Goal: Transaction & Acquisition: Purchase product/service

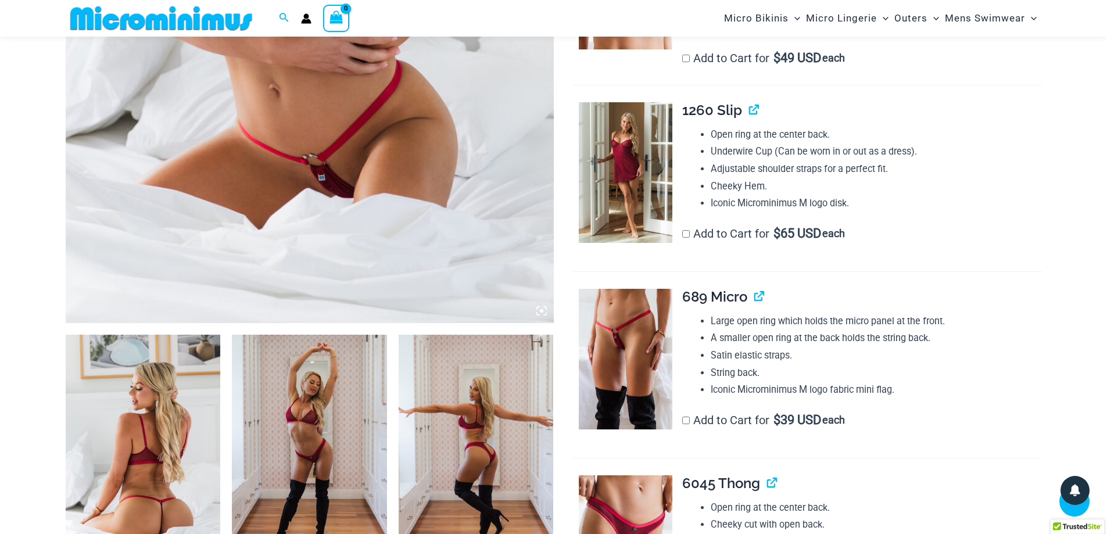
scroll to position [573, 0]
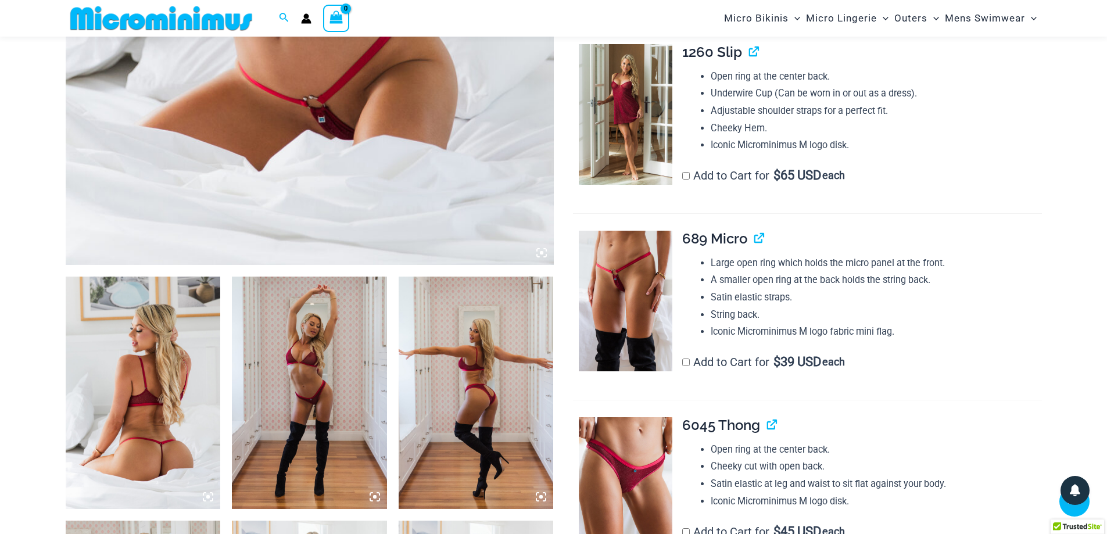
click at [198, 401] on img at bounding box center [143, 393] width 155 height 232
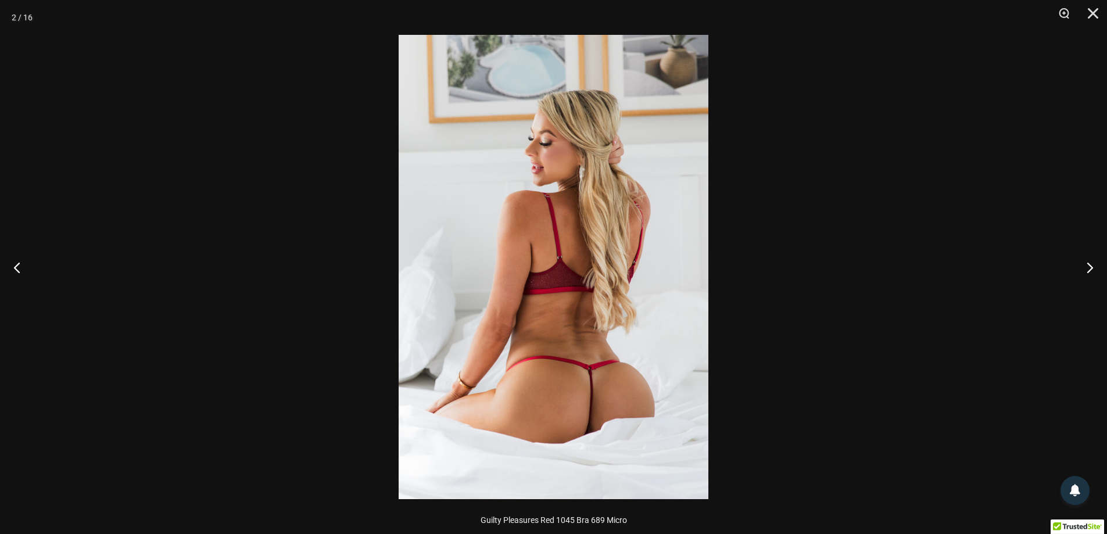
click at [583, 314] on img at bounding box center [554, 267] width 310 height 464
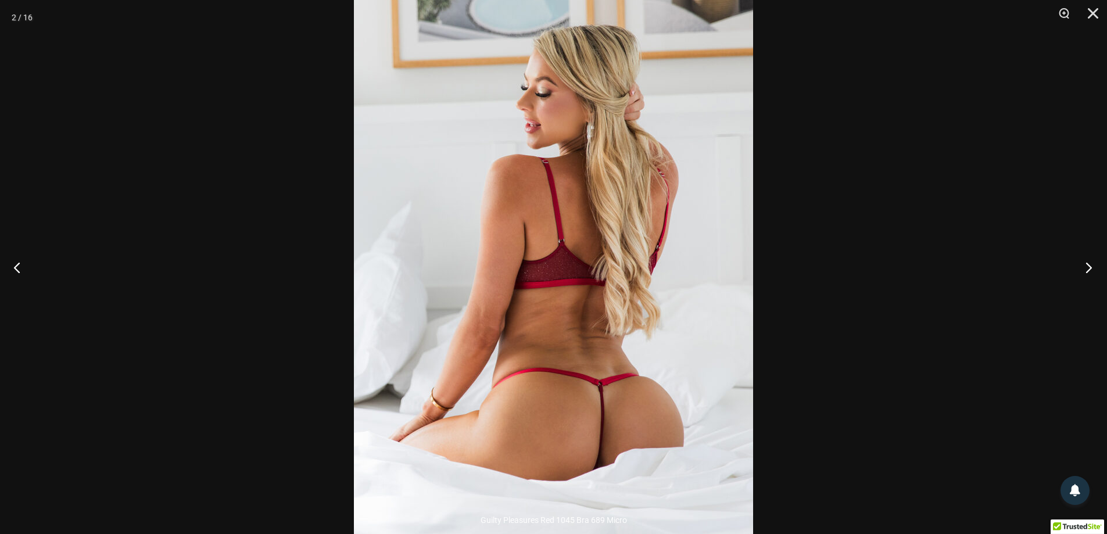
click at [1084, 264] on button "Next" at bounding box center [1085, 267] width 44 height 58
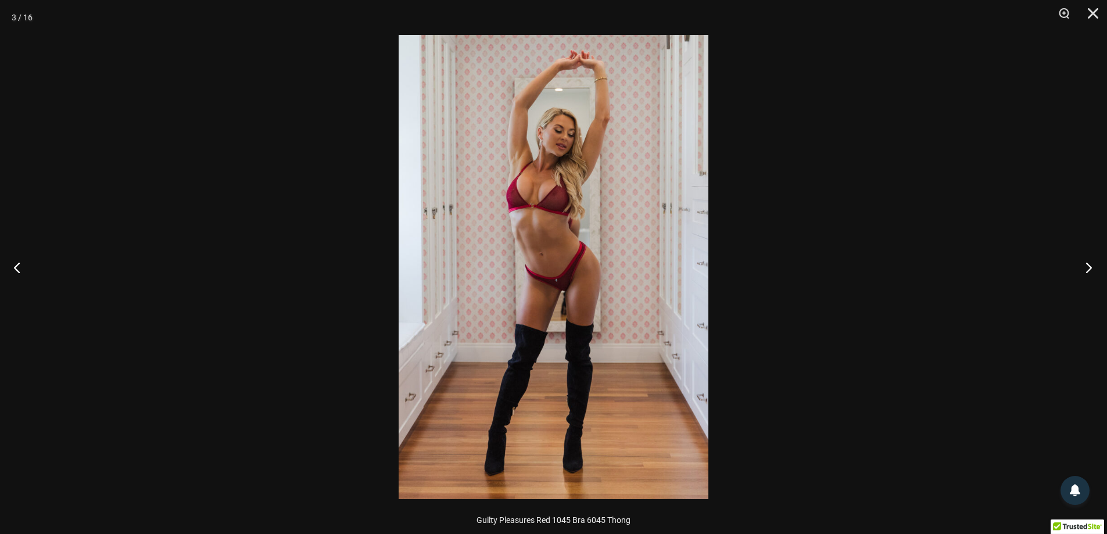
click at [1084, 264] on button "Next" at bounding box center [1085, 267] width 44 height 58
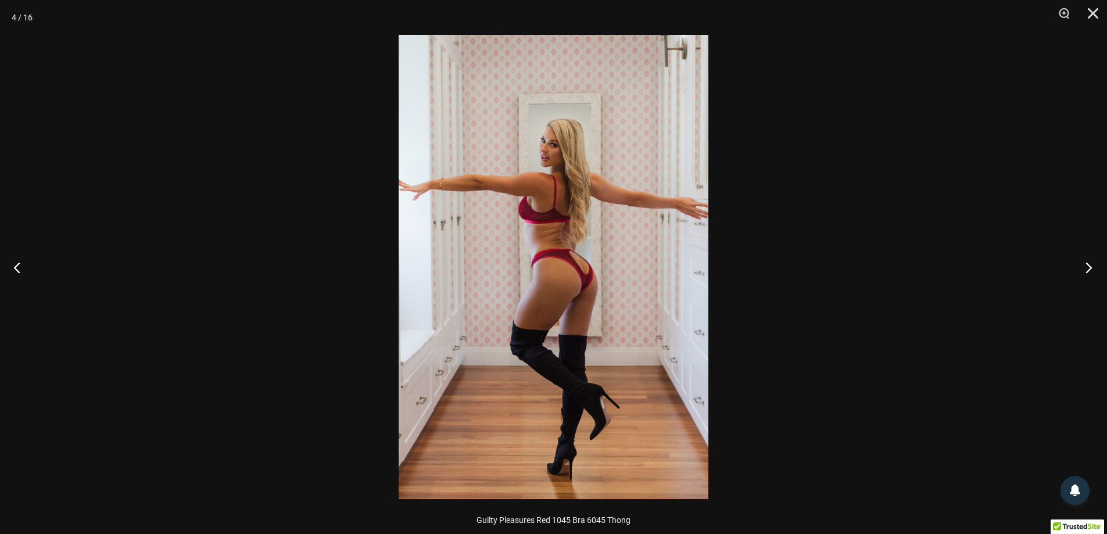
click at [1084, 264] on button "Next" at bounding box center [1085, 267] width 44 height 58
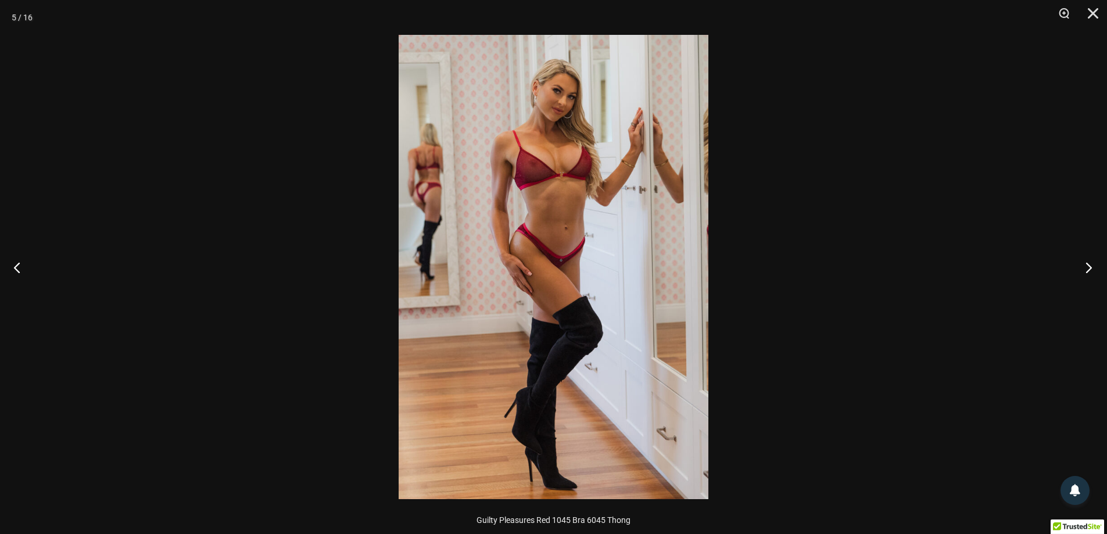
click at [1084, 264] on button "Next" at bounding box center [1085, 267] width 44 height 58
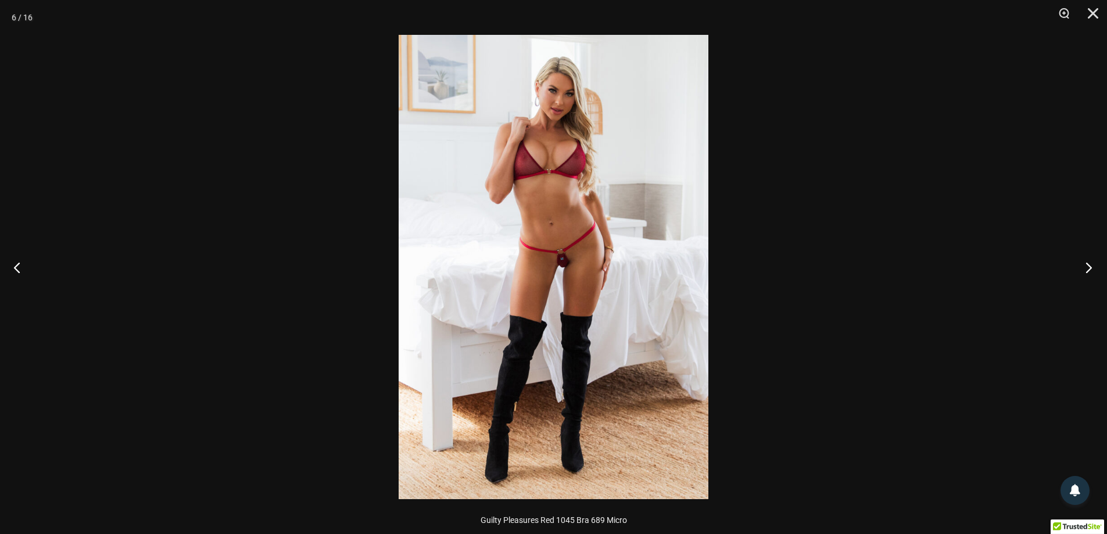
click at [1084, 264] on button "Next" at bounding box center [1085, 267] width 44 height 58
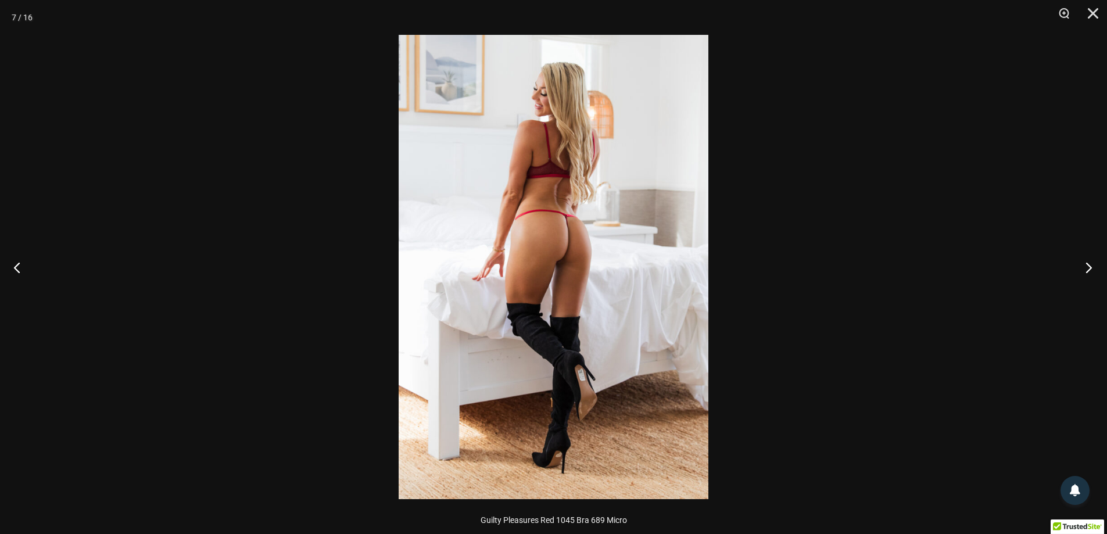
click at [1084, 264] on button "Next" at bounding box center [1085, 267] width 44 height 58
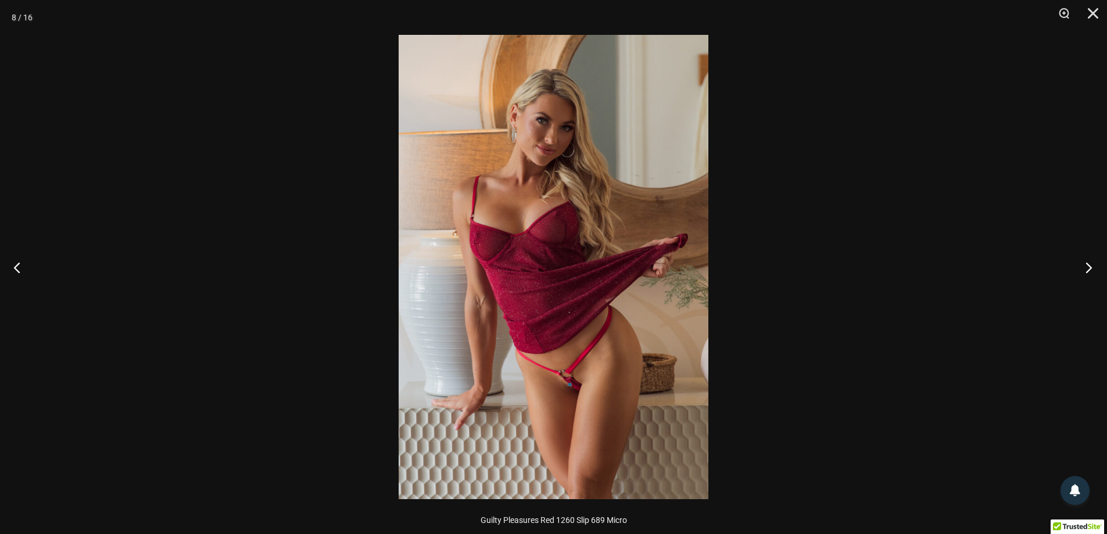
click at [1084, 264] on button "Next" at bounding box center [1085, 267] width 44 height 58
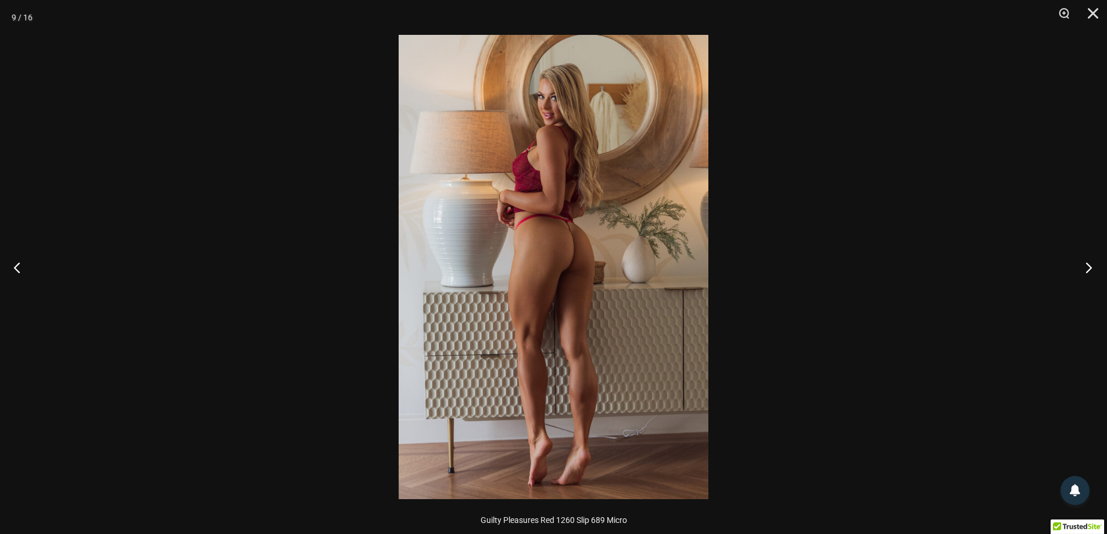
click at [1084, 264] on button "Next" at bounding box center [1085, 267] width 44 height 58
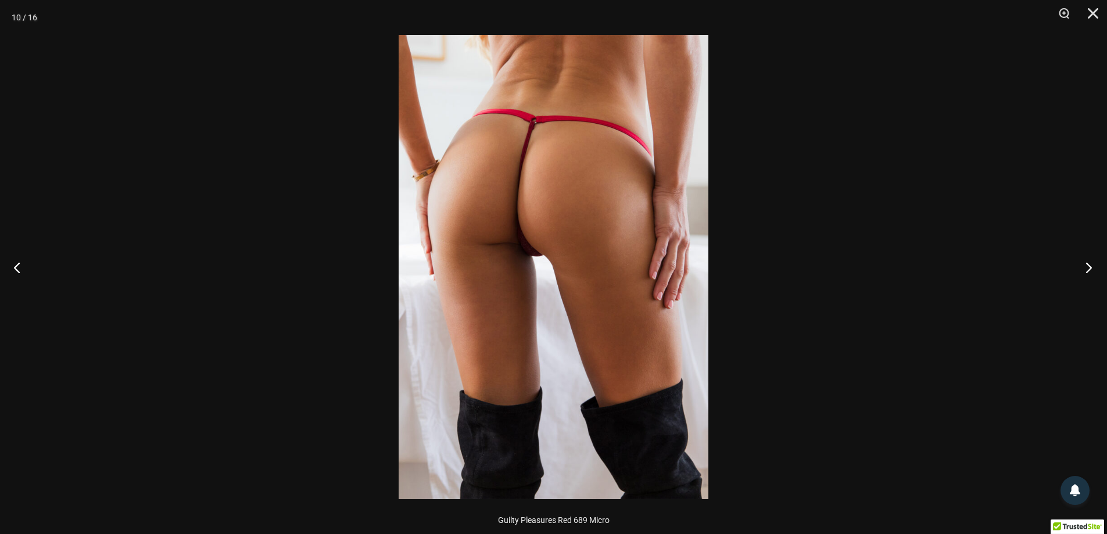
click at [1084, 264] on button "Next" at bounding box center [1085, 267] width 44 height 58
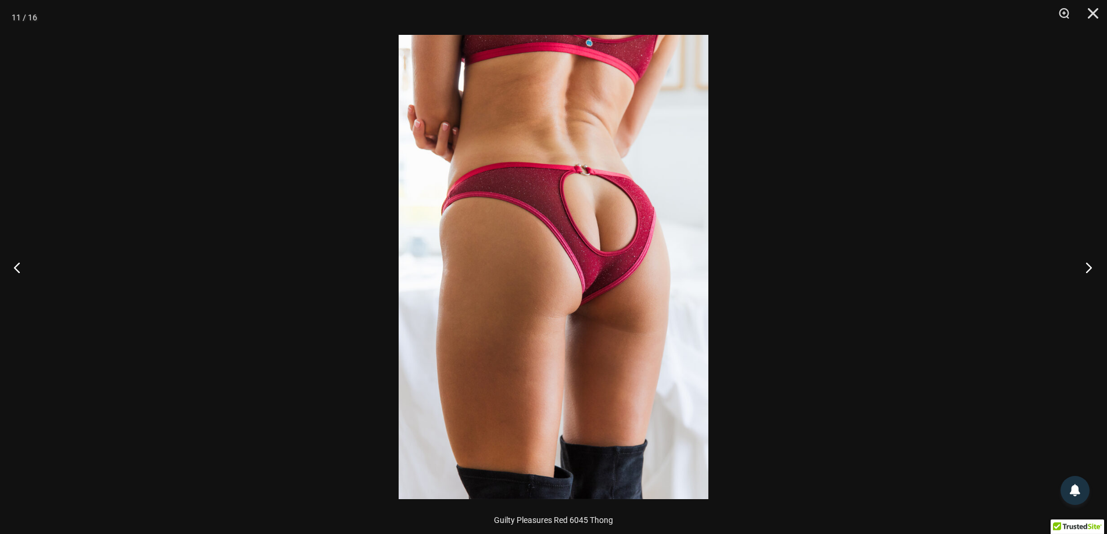
click at [1084, 264] on button "Next" at bounding box center [1085, 267] width 44 height 58
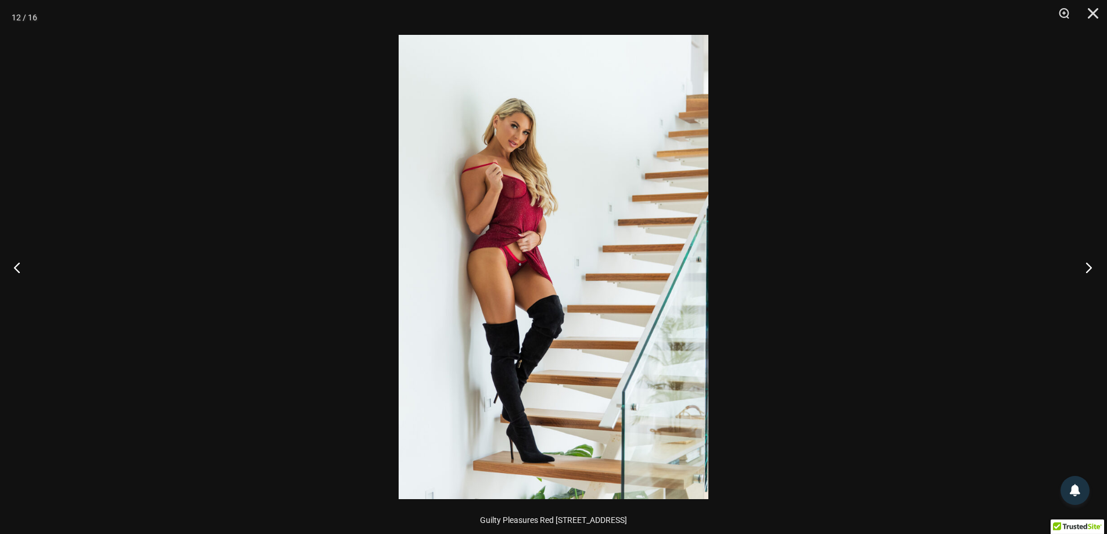
click at [1084, 264] on button "Next" at bounding box center [1085, 267] width 44 height 58
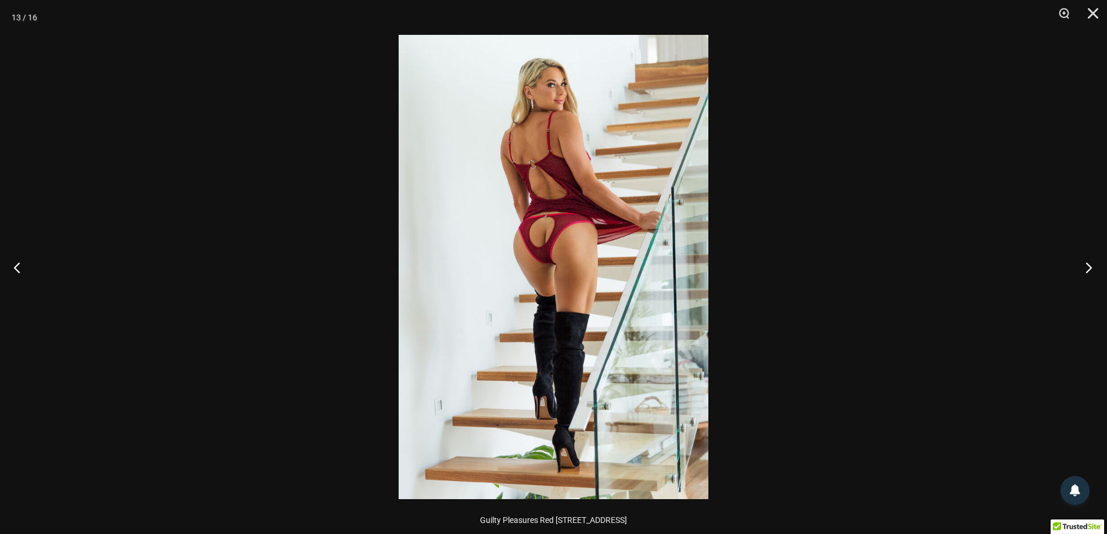
click at [1084, 264] on button "Next" at bounding box center [1085, 267] width 44 height 58
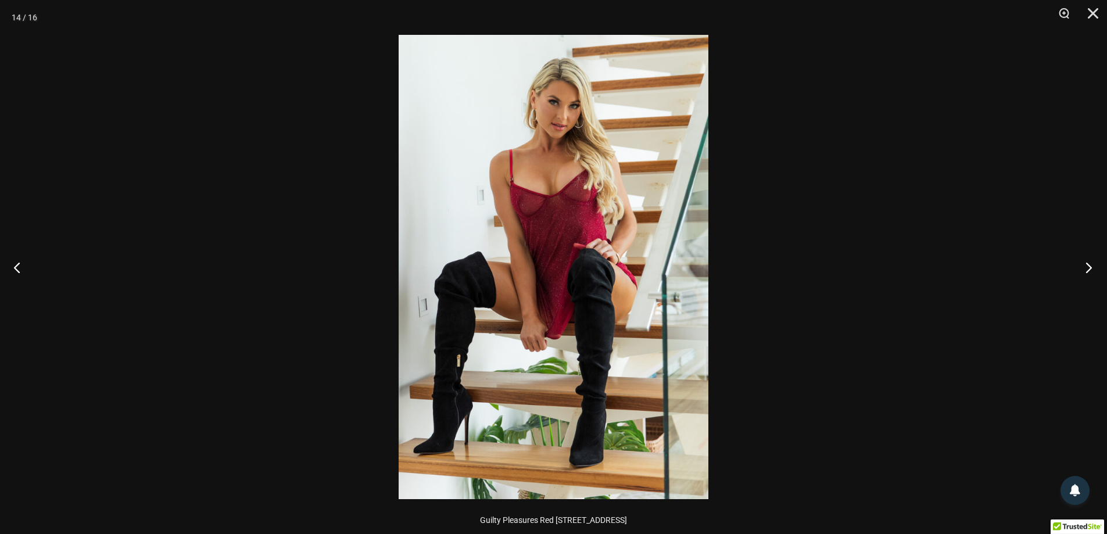
click at [1084, 264] on button "Next" at bounding box center [1085, 267] width 44 height 58
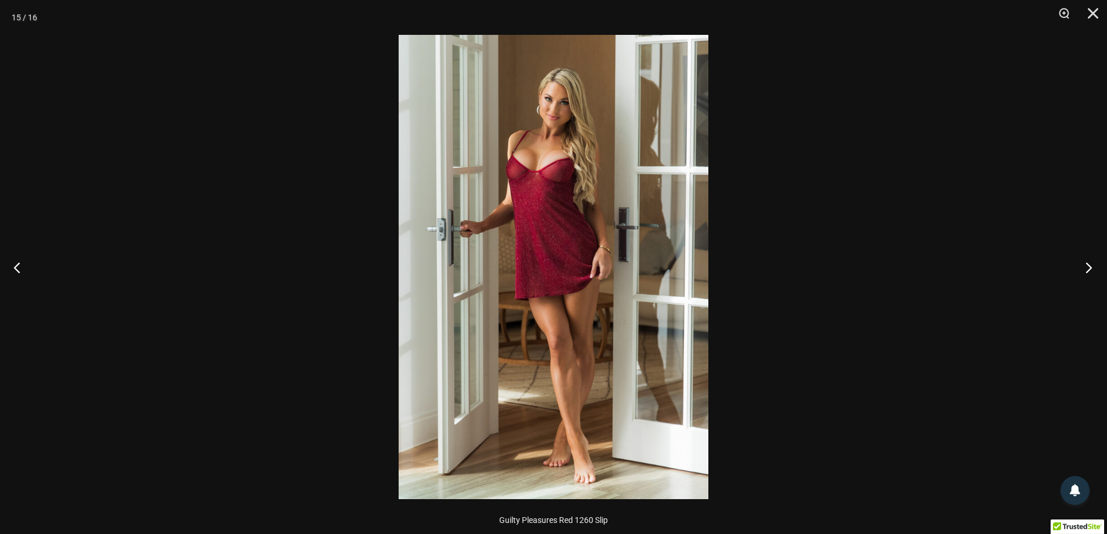
click at [1084, 264] on button "Next" at bounding box center [1085, 267] width 44 height 58
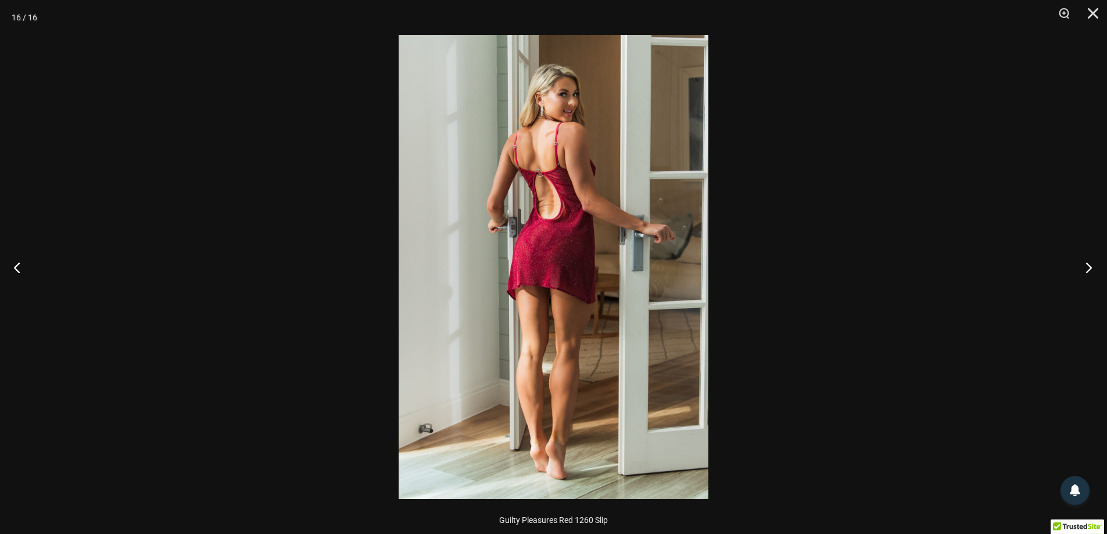
click at [1084, 264] on button "Next" at bounding box center [1085, 267] width 44 height 58
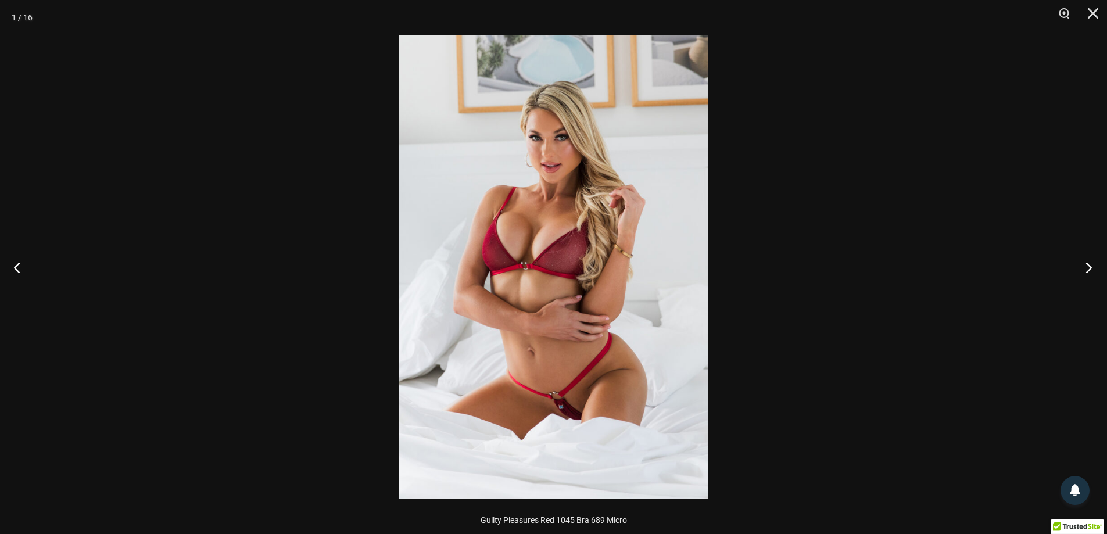
click at [1084, 264] on button "Next" at bounding box center [1085, 267] width 44 height 58
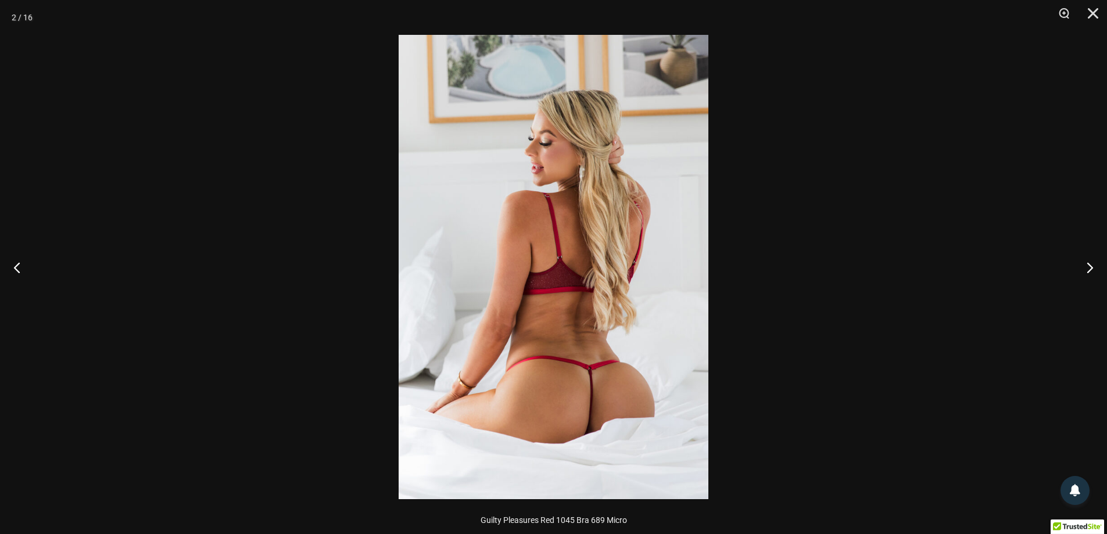
click at [890, 235] on div at bounding box center [553, 267] width 1107 height 534
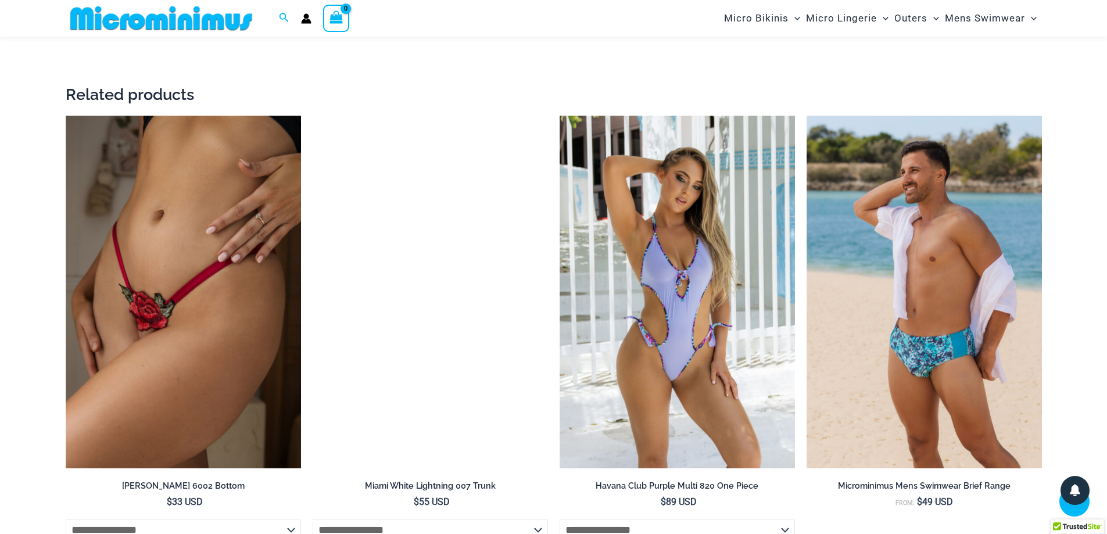
scroll to position [2433, 0]
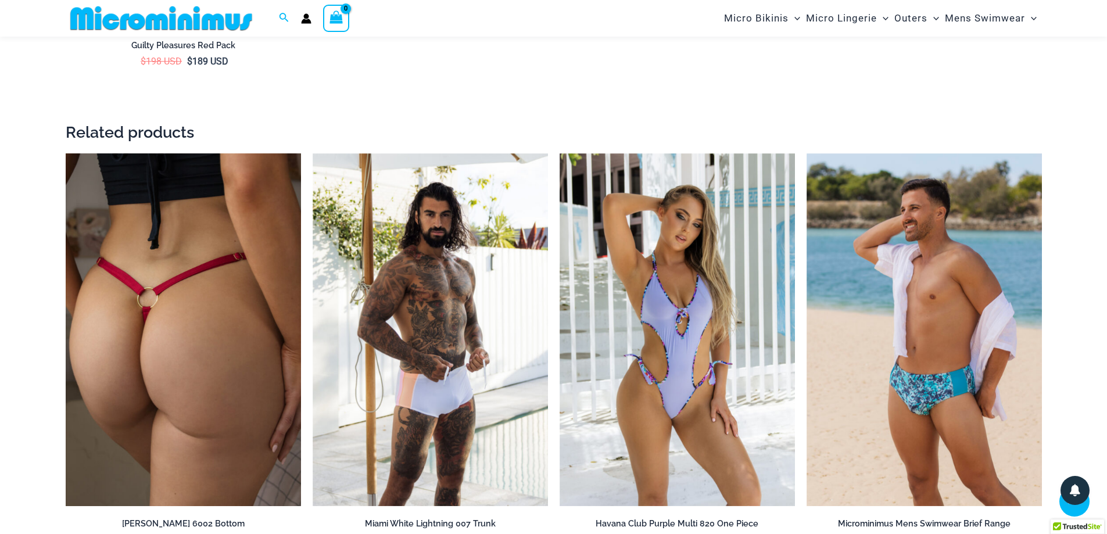
click at [95, 299] on img at bounding box center [183, 329] width 235 height 353
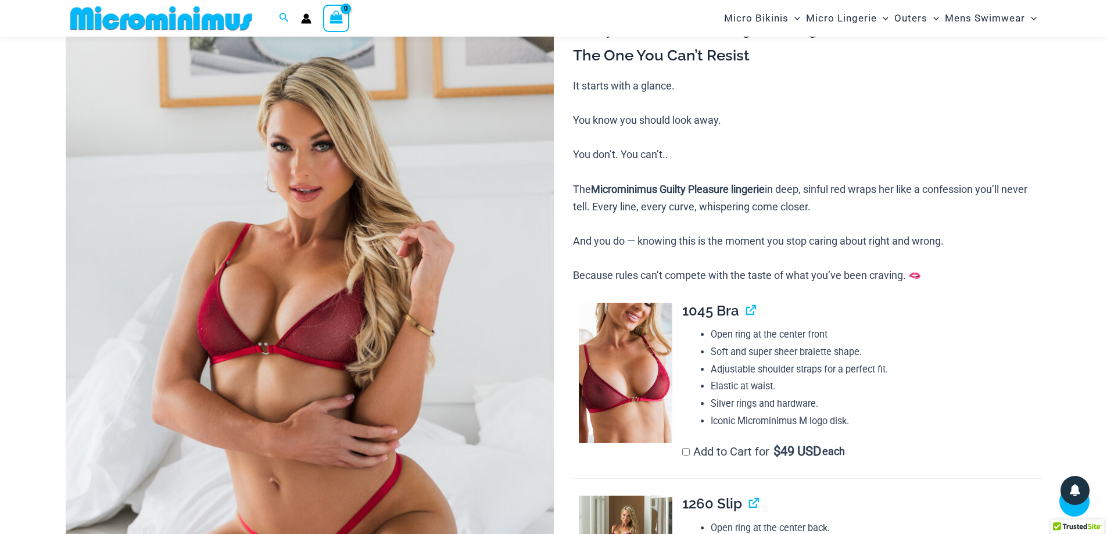
scroll to position [0, 0]
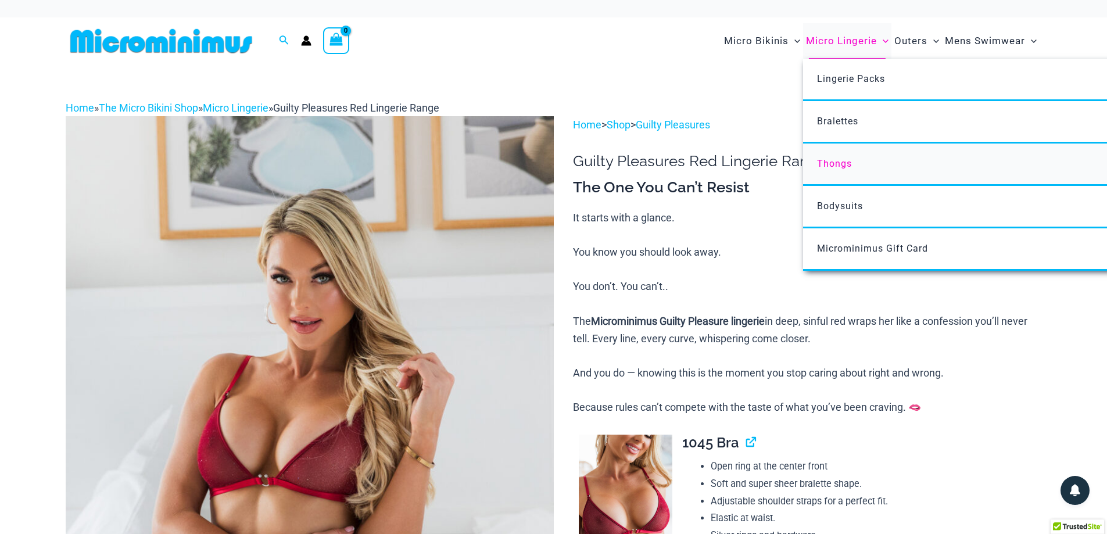
click at [841, 159] on span "Thongs" at bounding box center [834, 163] width 35 height 11
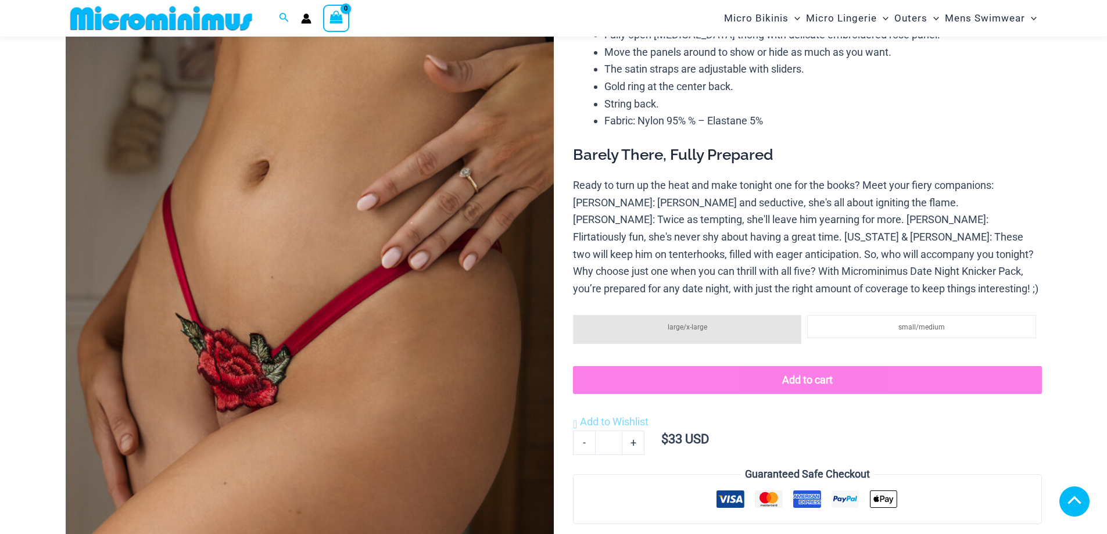
scroll to position [688, 0]
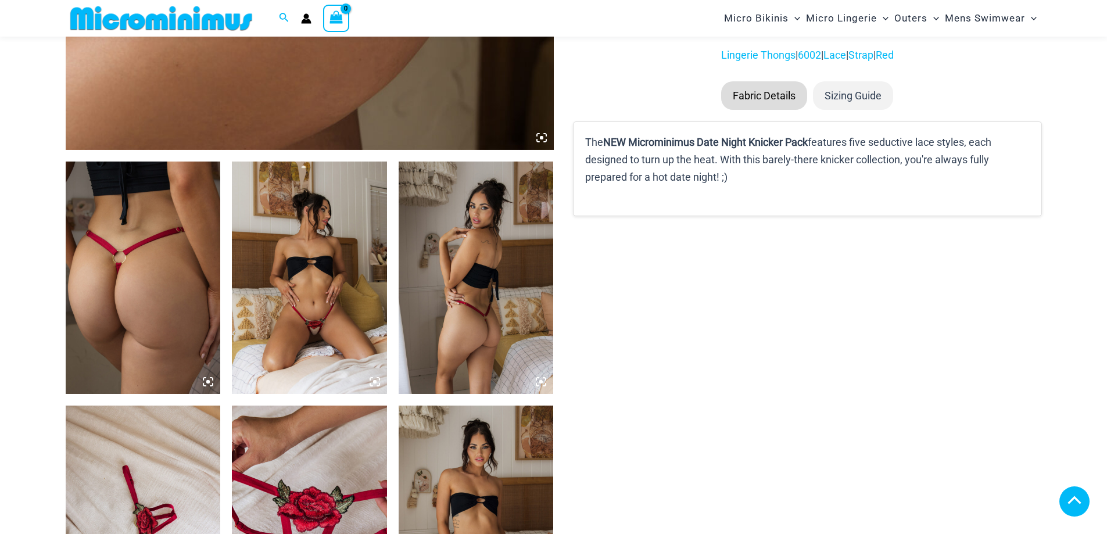
click at [311, 303] on img at bounding box center [309, 278] width 155 height 232
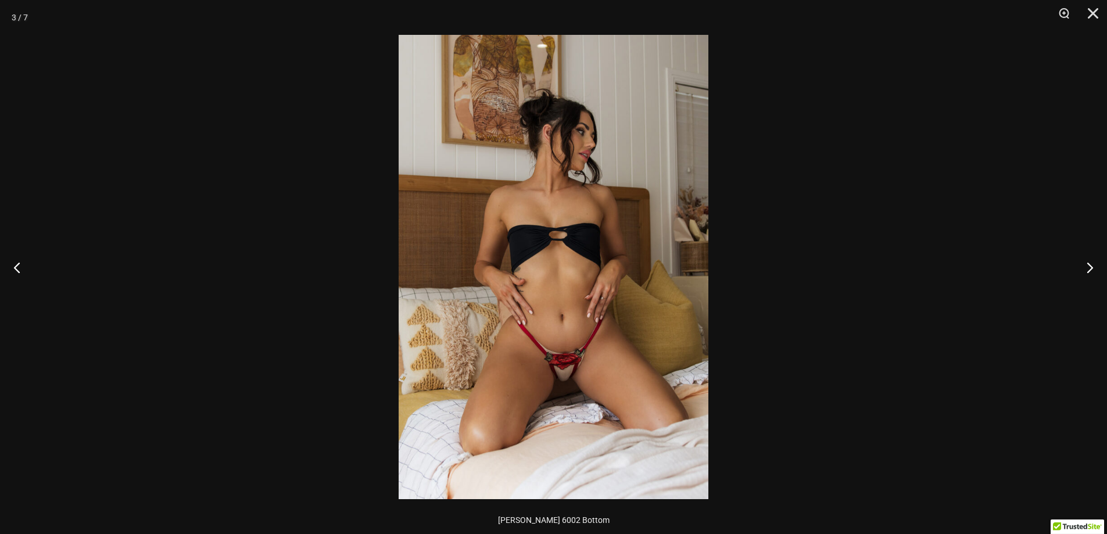
click at [571, 272] on img at bounding box center [554, 267] width 310 height 464
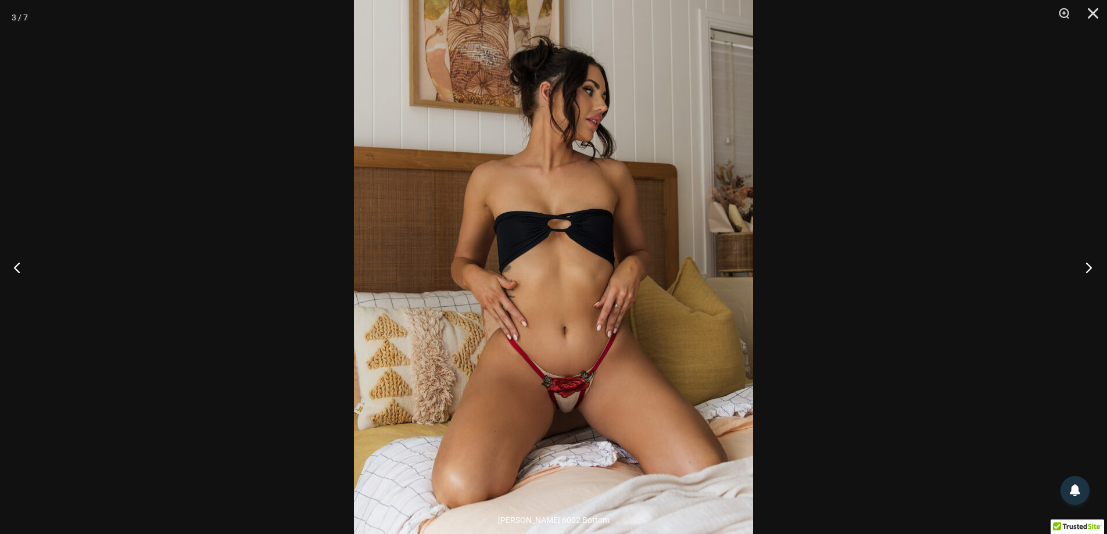
click at [1084, 265] on button "Next" at bounding box center [1085, 267] width 44 height 58
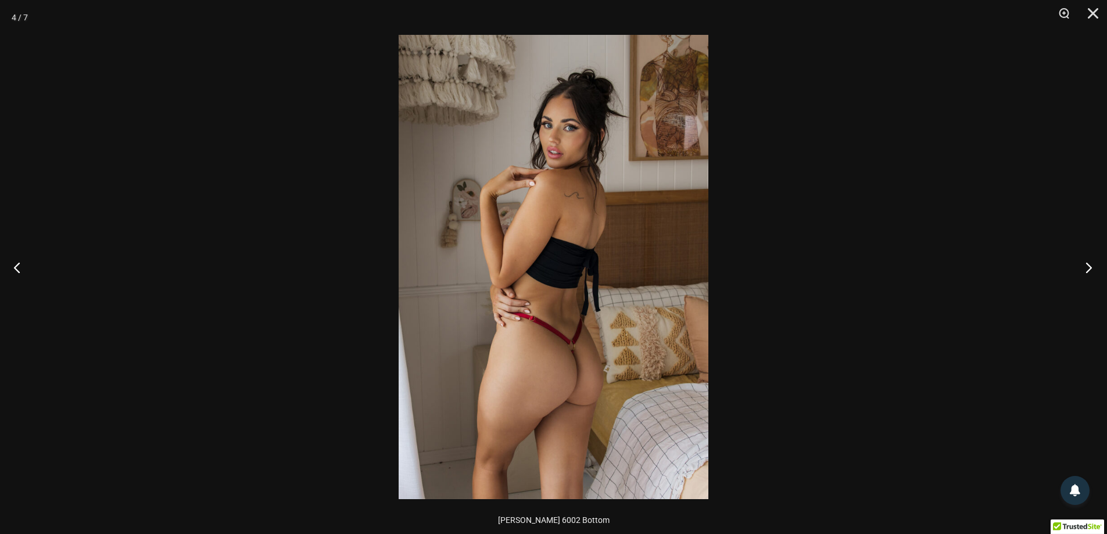
click at [1084, 265] on button "Next" at bounding box center [1085, 267] width 44 height 58
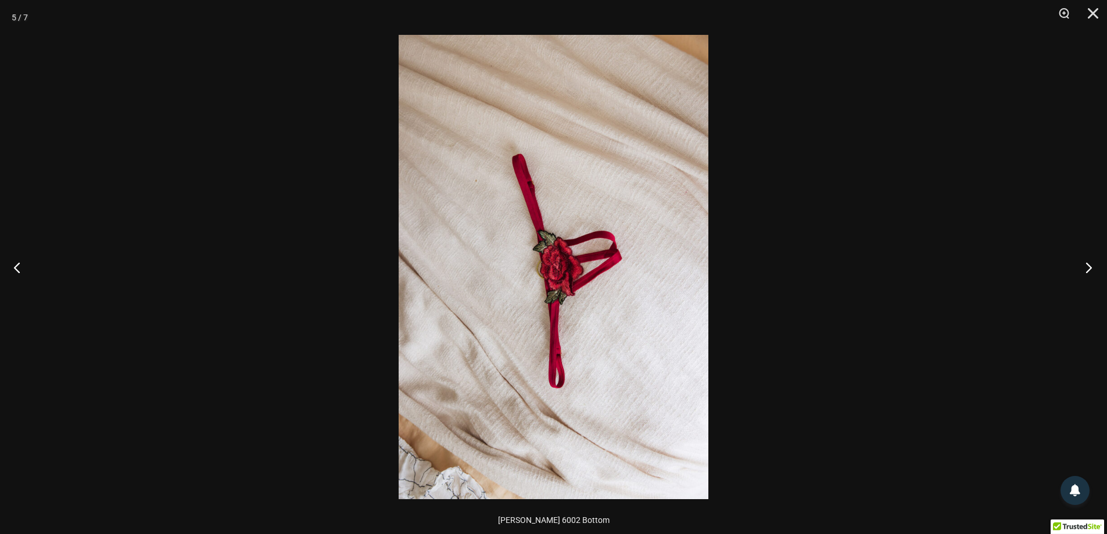
click at [1084, 265] on button "Next" at bounding box center [1085, 267] width 44 height 58
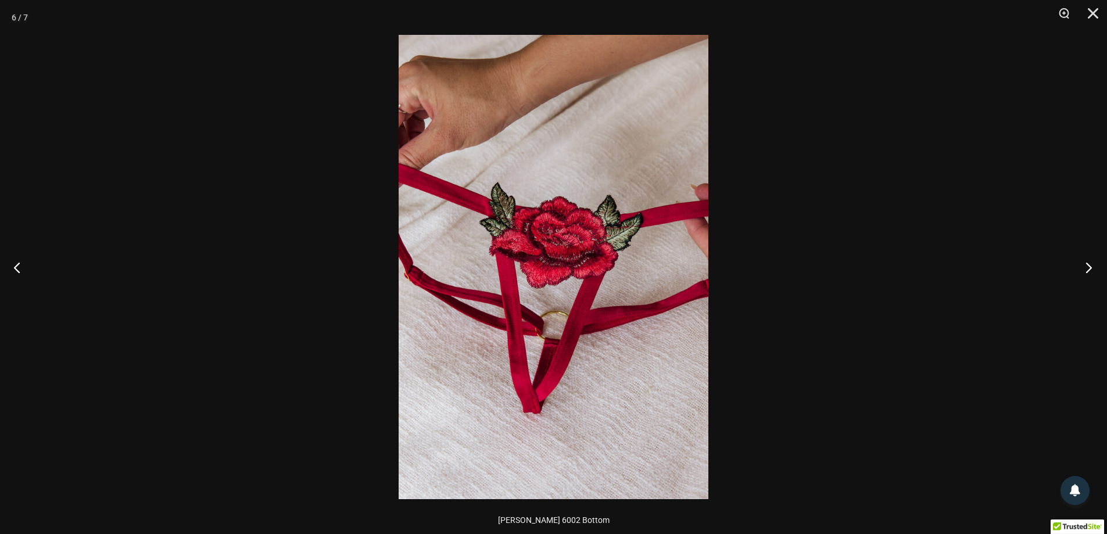
click at [1084, 265] on button "Next" at bounding box center [1085, 267] width 44 height 58
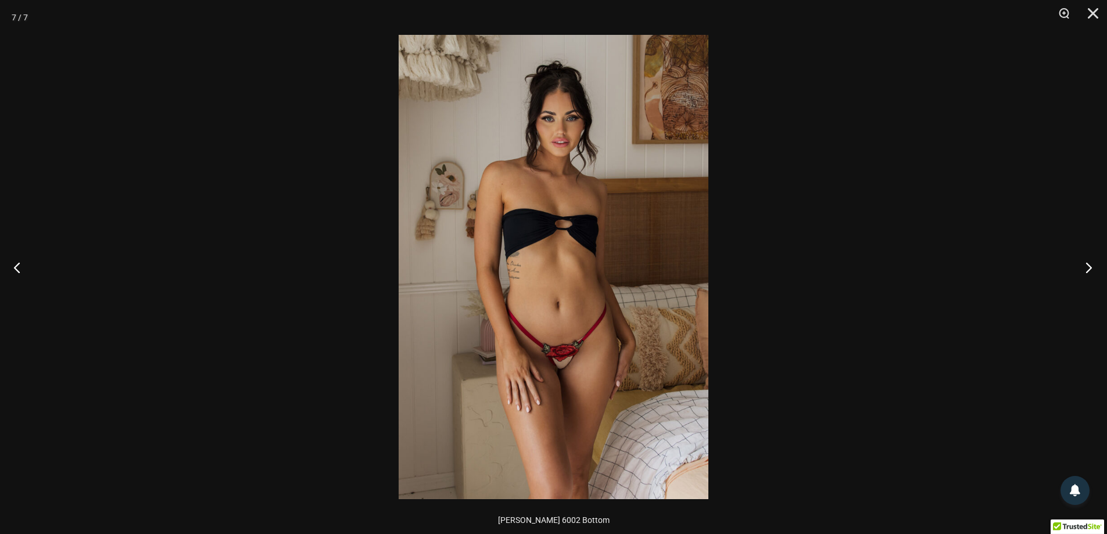
click at [1084, 265] on button "Next" at bounding box center [1085, 267] width 44 height 58
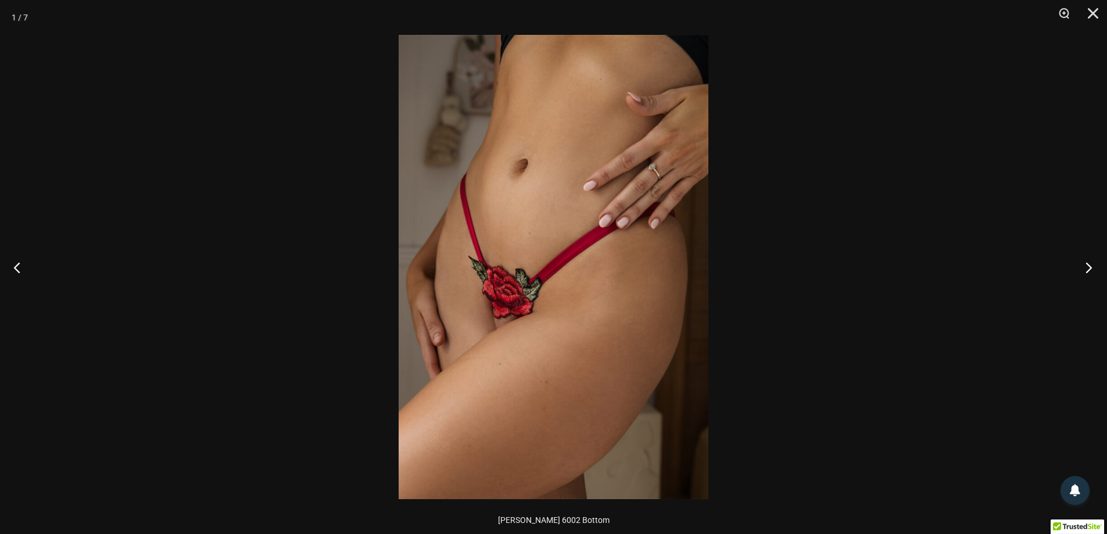
click at [1084, 265] on button "Next" at bounding box center [1085, 267] width 44 height 58
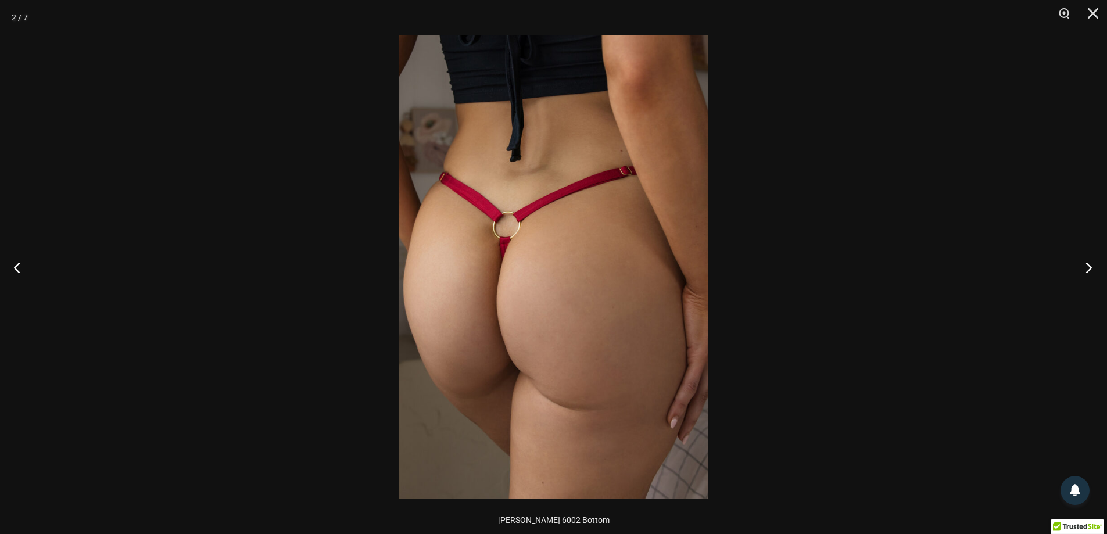
click at [1084, 265] on button "Next" at bounding box center [1085, 267] width 44 height 58
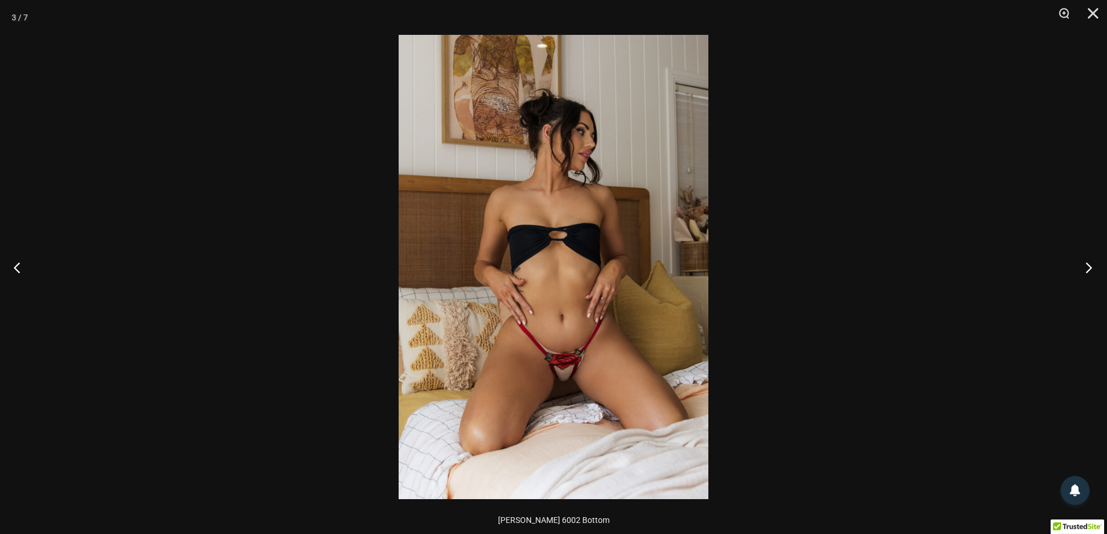
click at [1084, 265] on button "Next" at bounding box center [1085, 267] width 44 height 58
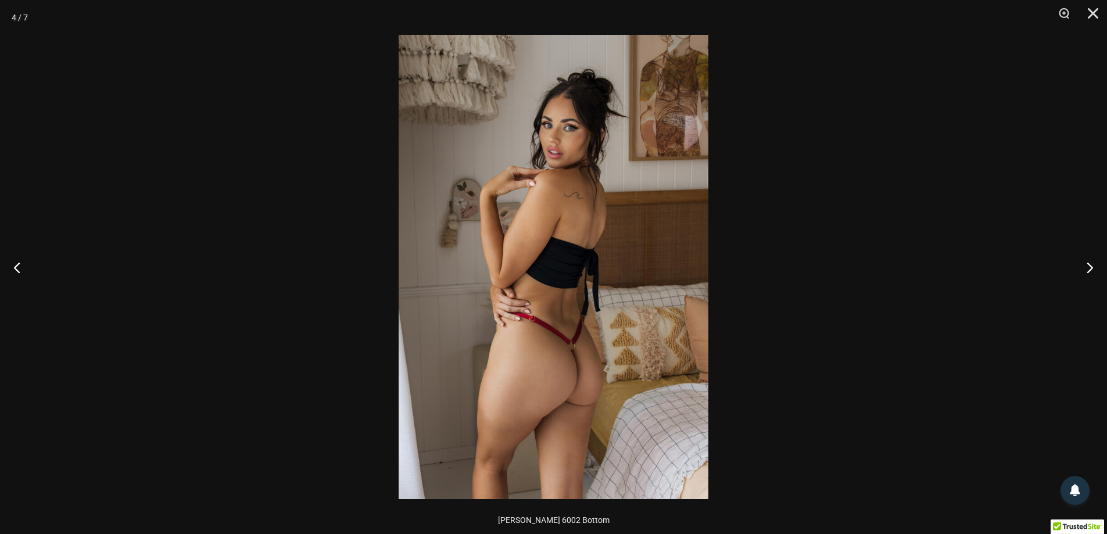
click at [968, 256] on div at bounding box center [553, 267] width 1107 height 534
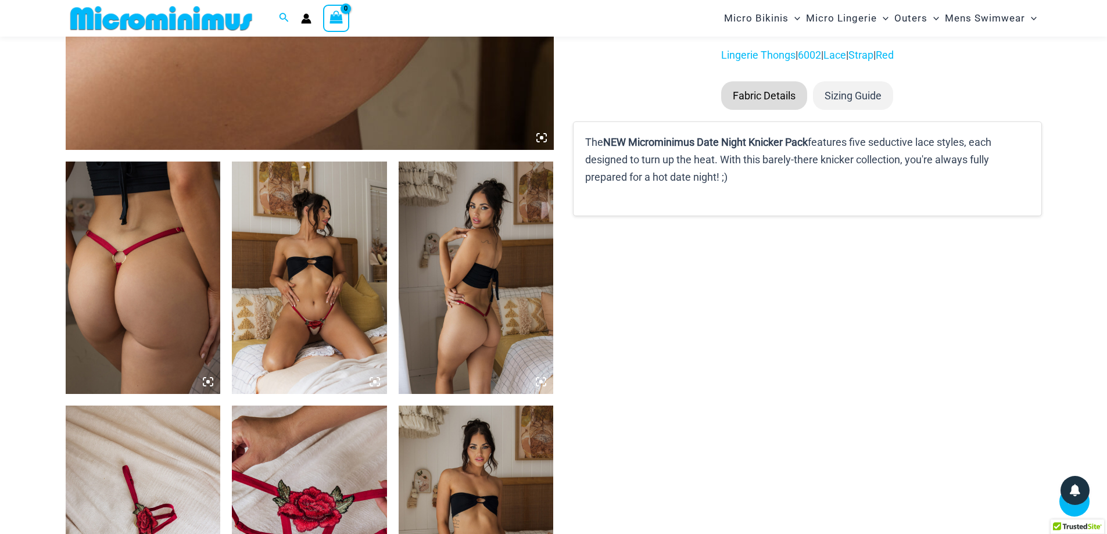
scroll to position [862, 0]
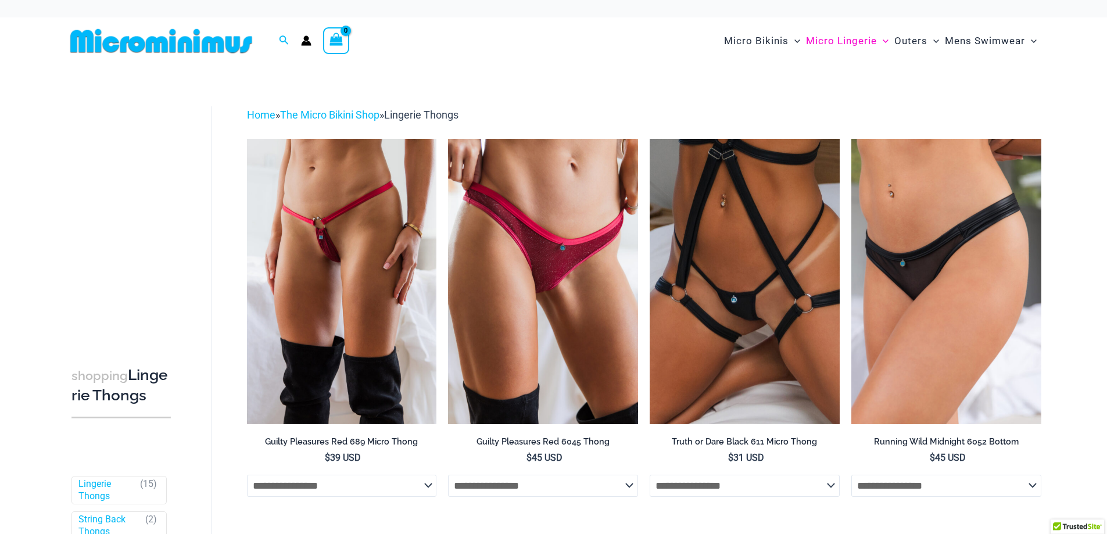
click at [99, 48] on img at bounding box center [161, 41] width 191 height 26
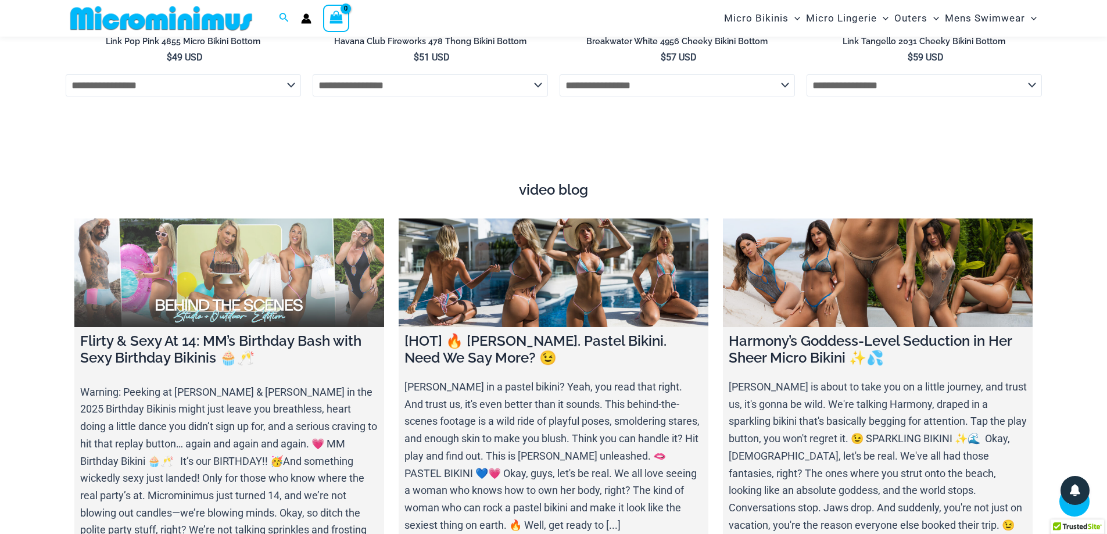
scroll to position [4290, 0]
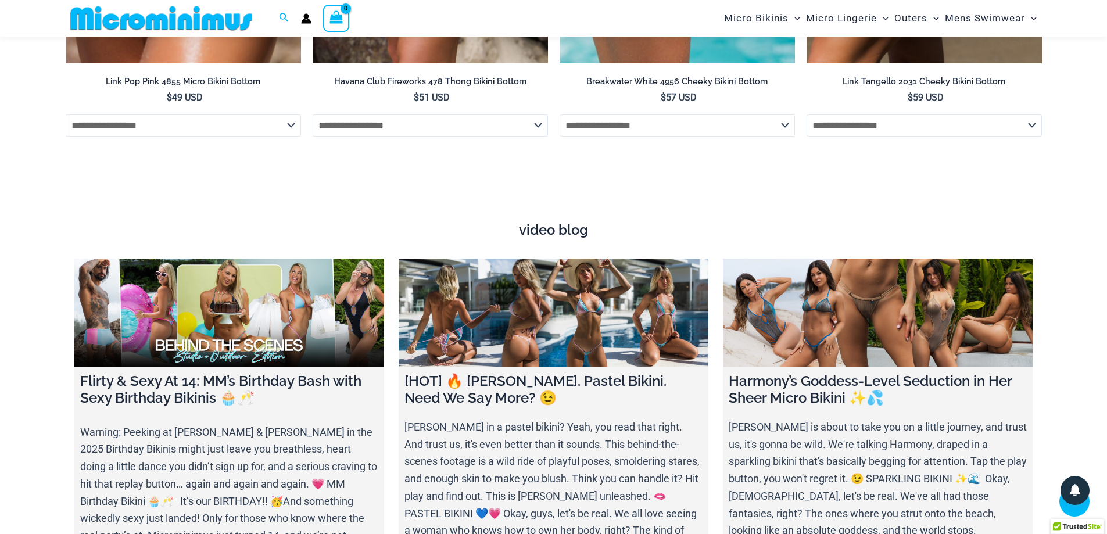
click at [553, 222] on h4 "video blog" at bounding box center [553, 230] width 959 height 17
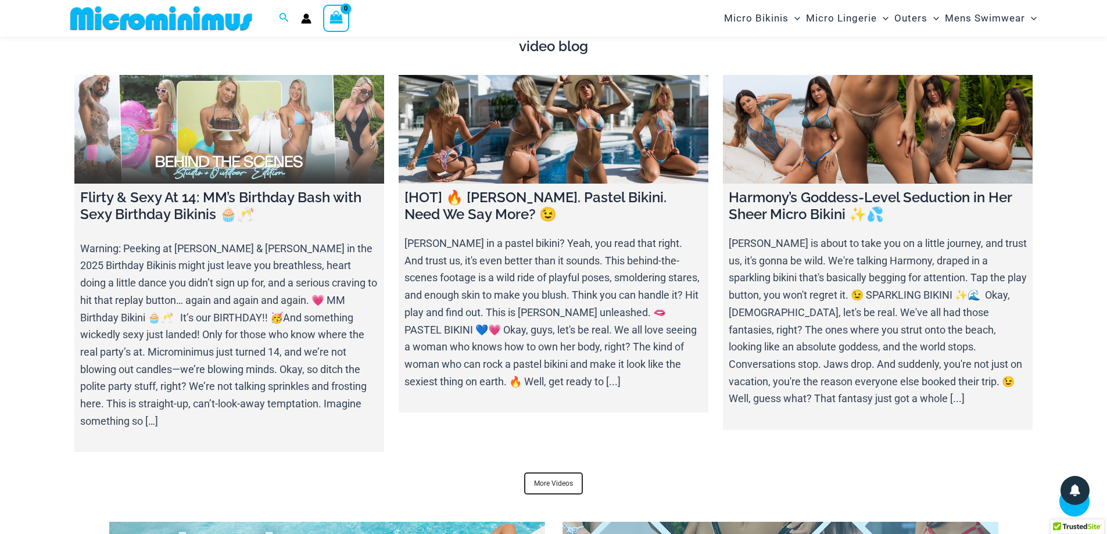
scroll to position [4522, 0]
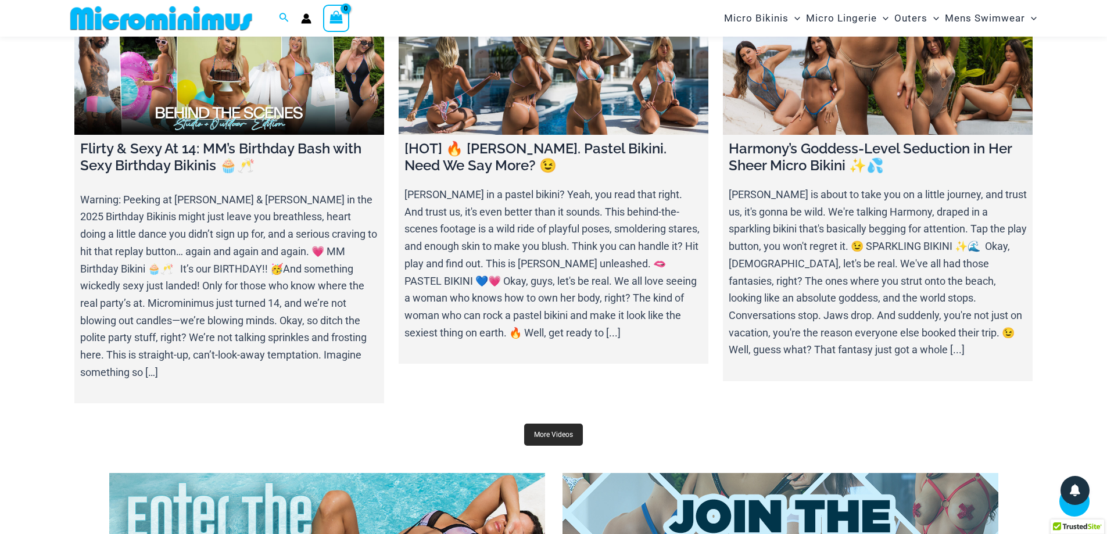
click at [530, 424] on link "More Videos" at bounding box center [553, 435] width 59 height 22
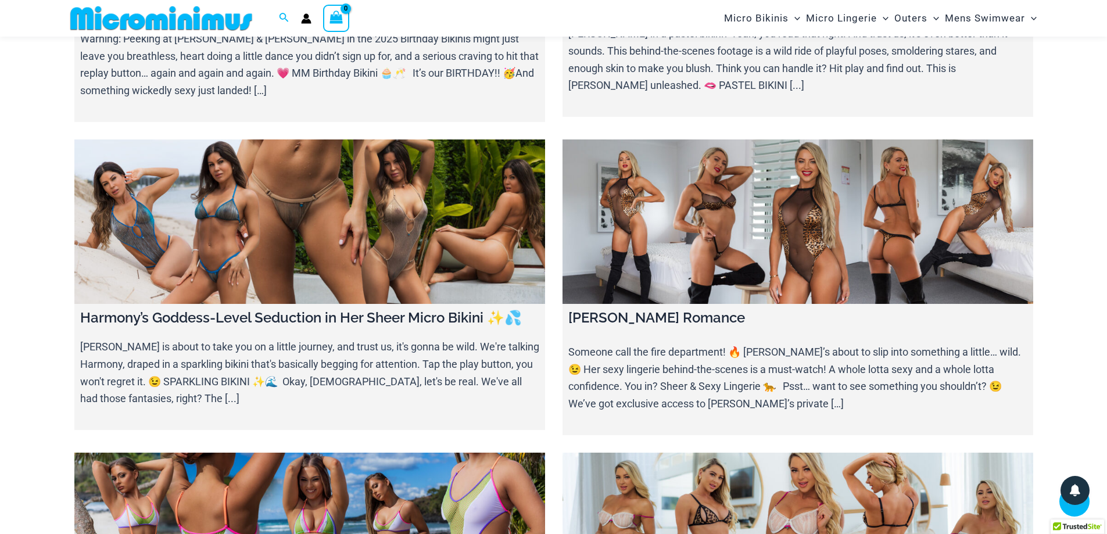
scroll to position [339, 0]
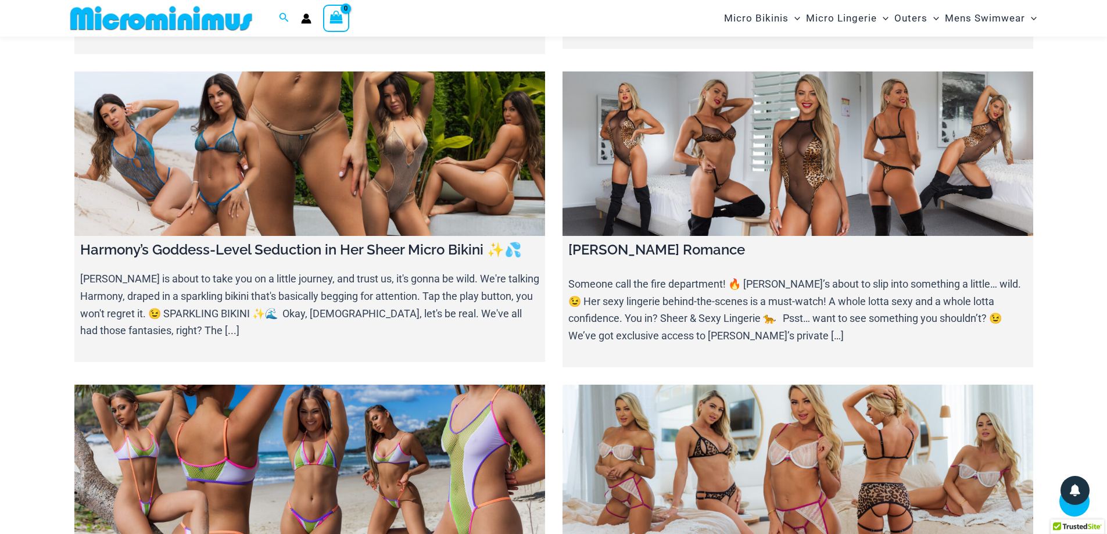
click at [765, 207] on link at bounding box center [798, 153] width 471 height 165
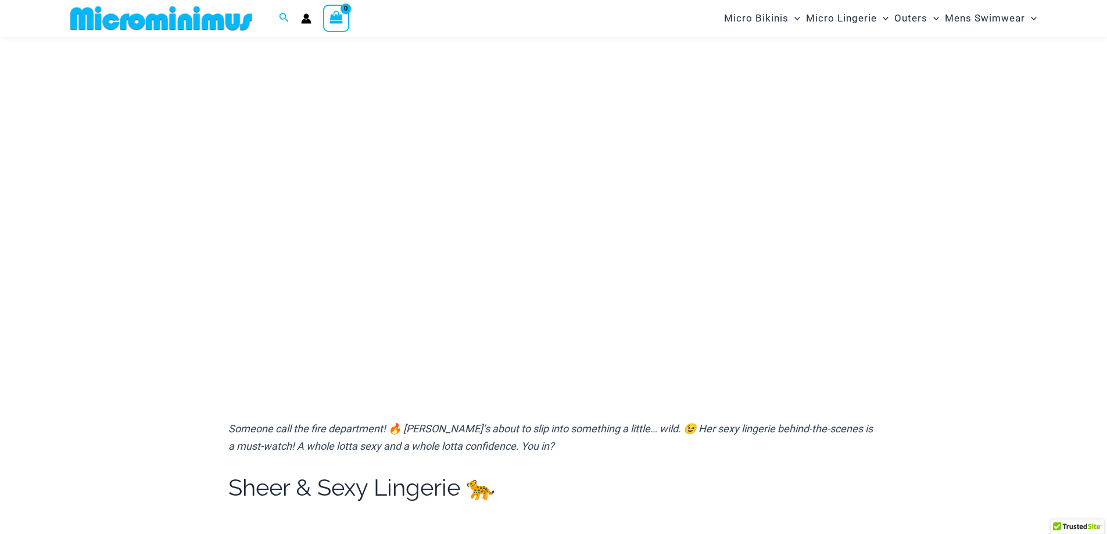
scroll to position [108, 0]
